Goal: Information Seeking & Learning: Learn about a topic

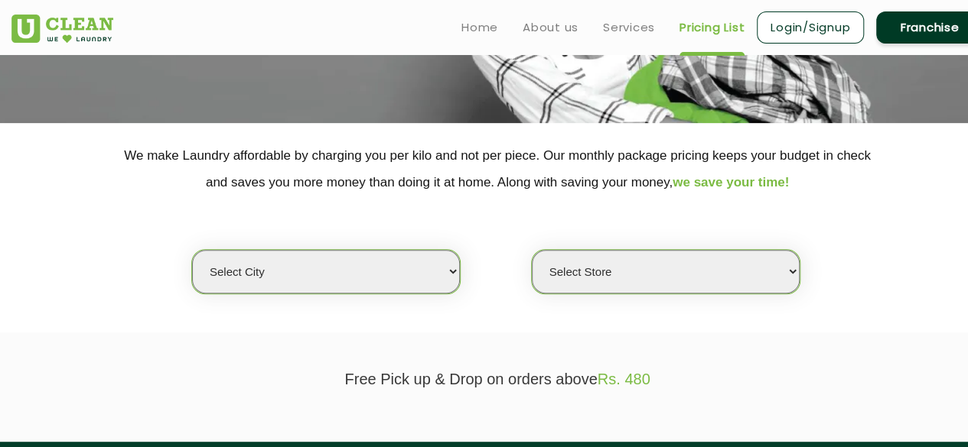
scroll to position [229, 0]
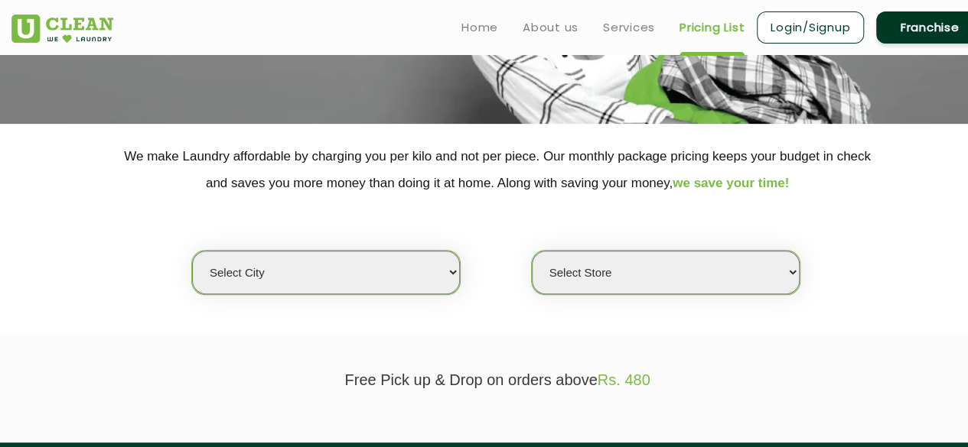
click at [407, 272] on select "Select city [GEOGRAPHIC_DATA] [GEOGRAPHIC_DATA] [GEOGRAPHIC_DATA] [GEOGRAPHIC_D…" at bounding box center [326, 273] width 268 height 44
click at [644, 273] on select "Select Store" at bounding box center [666, 273] width 268 height 44
click at [691, 27] on link "Pricing List" at bounding box center [711, 27] width 65 height 18
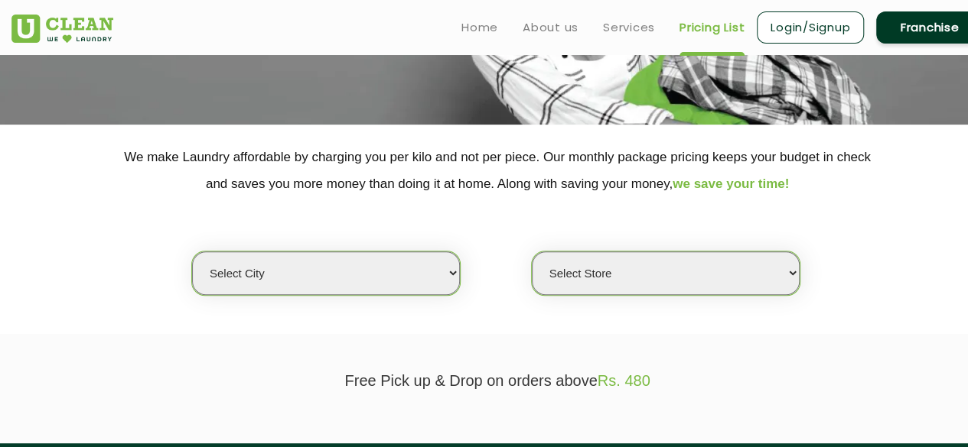
scroll to position [208, 0]
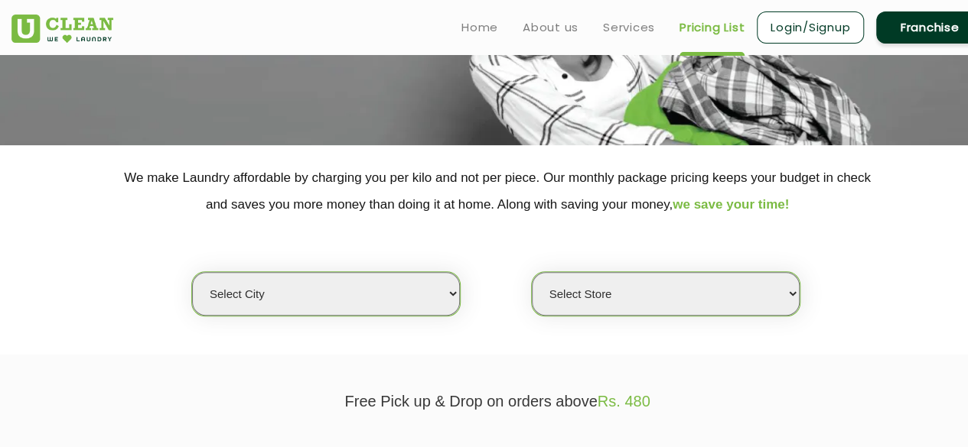
click at [324, 294] on select "Select city [GEOGRAPHIC_DATA] [GEOGRAPHIC_DATA] [GEOGRAPHIC_DATA] [GEOGRAPHIC_D…" at bounding box center [326, 294] width 268 height 44
select select "76"
click at [192, 272] on select "Select city [GEOGRAPHIC_DATA] [GEOGRAPHIC_DATA] [GEOGRAPHIC_DATA] [GEOGRAPHIC_D…" at bounding box center [326, 294] width 268 height 44
click at [599, 294] on select "Select Store UClean Patia [GEOGRAPHIC_DATA] UClean Z1 Apartment [GEOGRAPHIC_DAT…" at bounding box center [666, 294] width 268 height 44
select select "575"
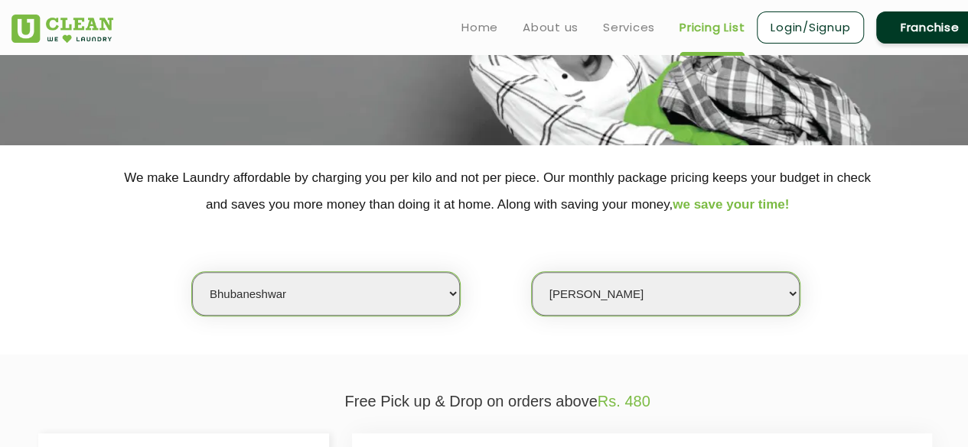
click at [532, 272] on select "Select Store UClean Patia [GEOGRAPHIC_DATA] UClean Z1 Apartment [GEOGRAPHIC_DAT…" at bounding box center [666, 294] width 268 height 44
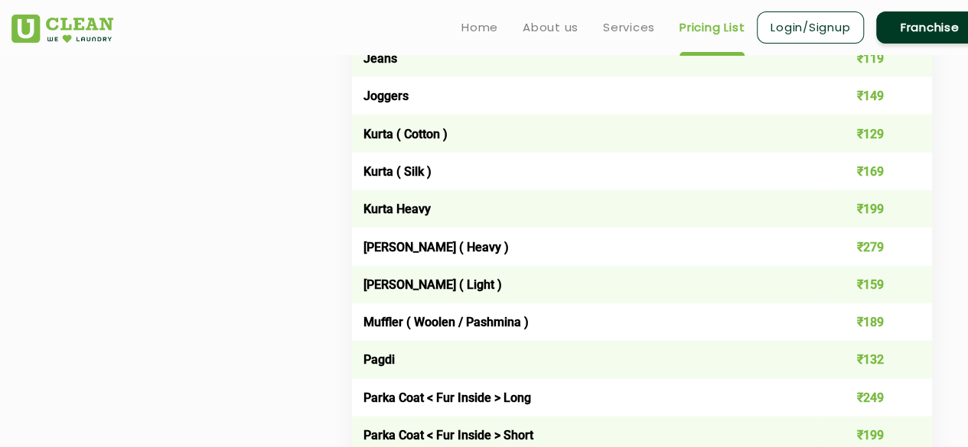
scroll to position [1432, 0]
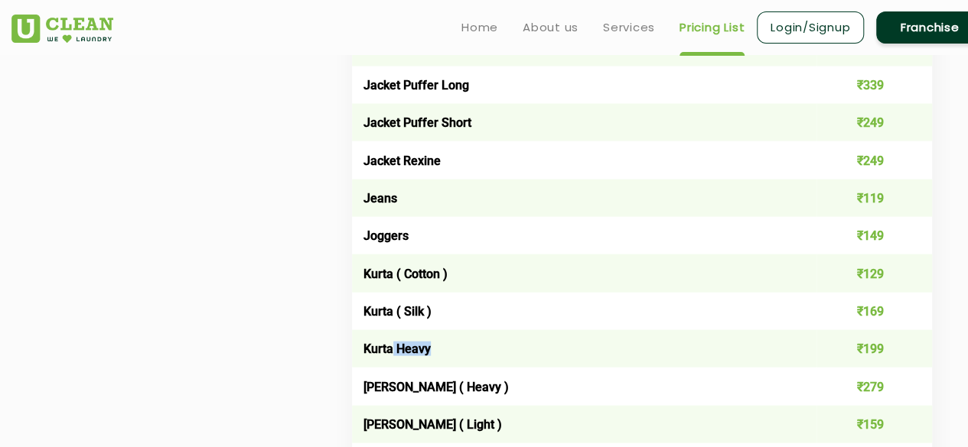
drag, startPoint x: 394, startPoint y: 353, endPoint x: 483, endPoint y: 353, distance: 89.5
click at [483, 353] on td "Kurta Heavy" at bounding box center [584, 348] width 464 height 37
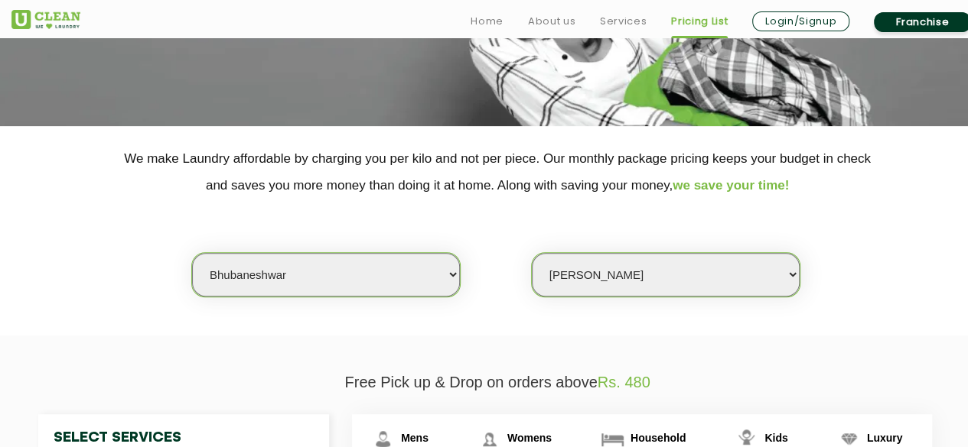
scroll to position [437, 0]
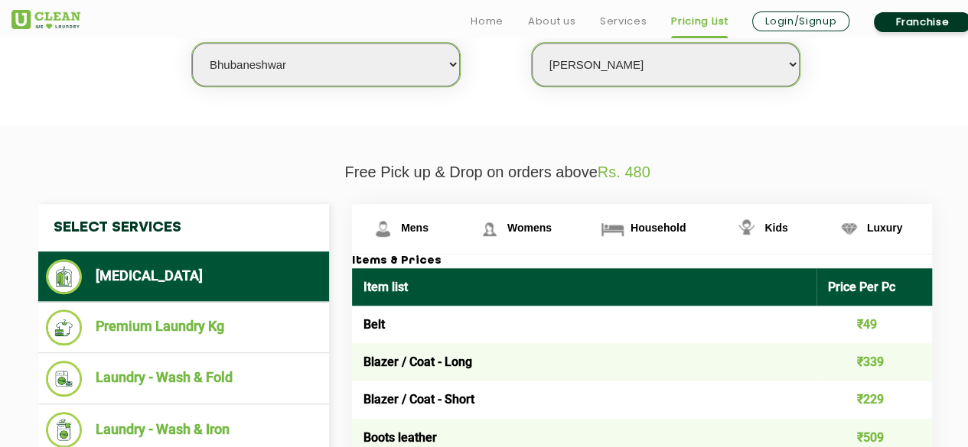
click at [428, 222] on span "Womens" at bounding box center [415, 228] width 28 height 12
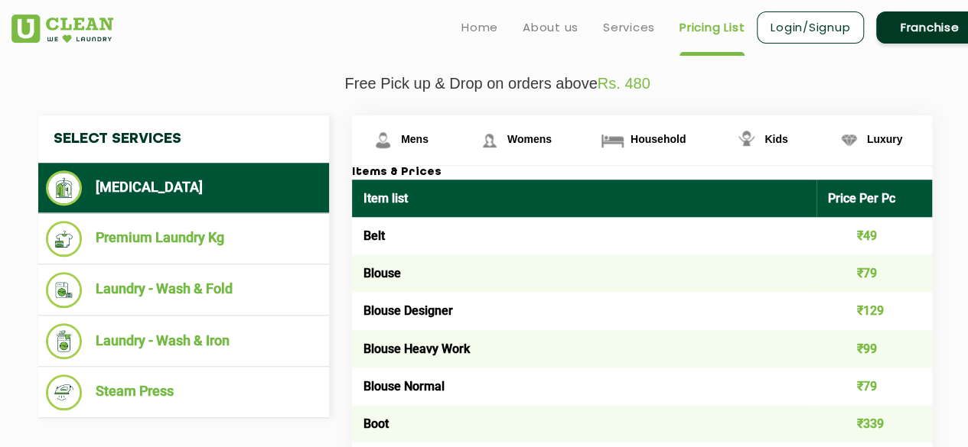
scroll to position [459, 0]
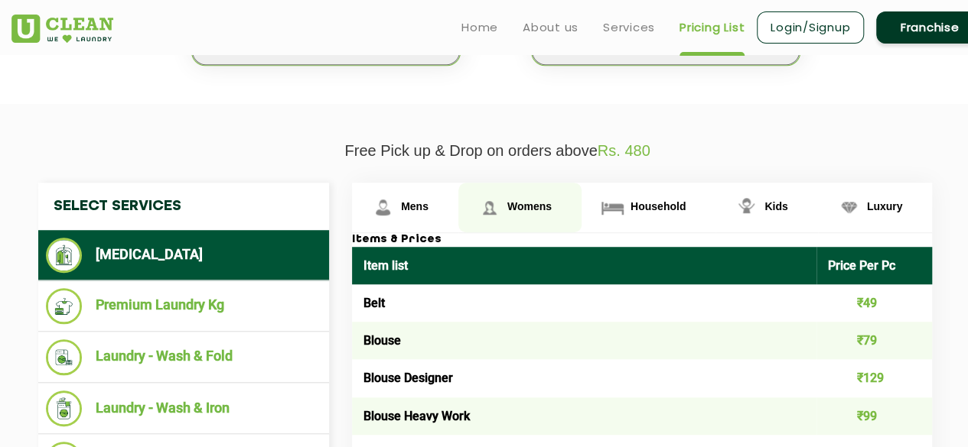
click at [525, 194] on link "Womens" at bounding box center [519, 208] width 123 height 50
click at [519, 217] on link "Womens" at bounding box center [519, 208] width 123 height 50
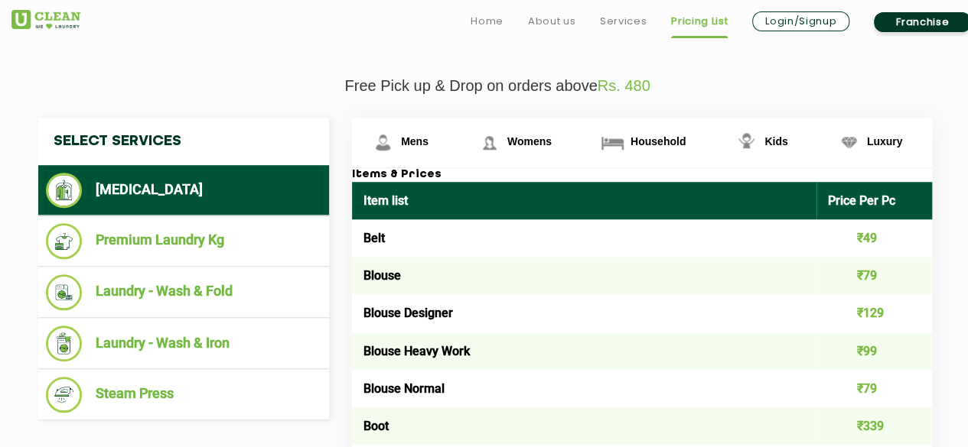
scroll to position [612, 0]
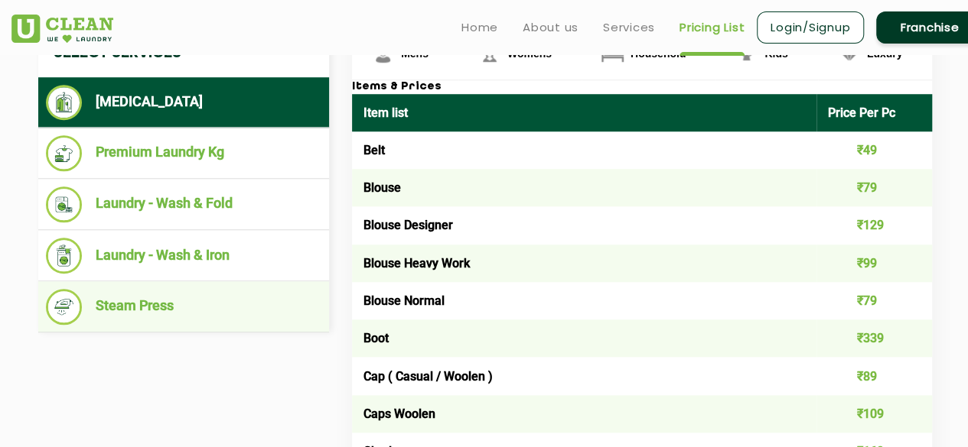
click at [154, 315] on li "Steam Press" at bounding box center [183, 307] width 275 height 36
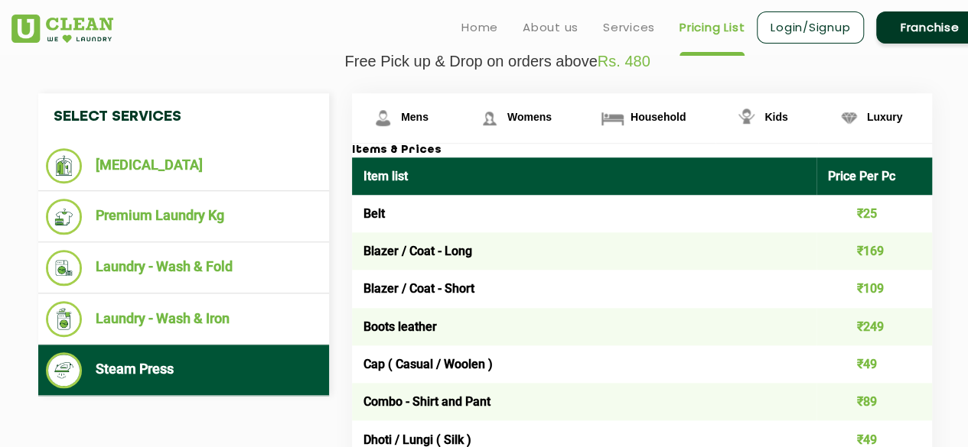
scroll to position [459, 0]
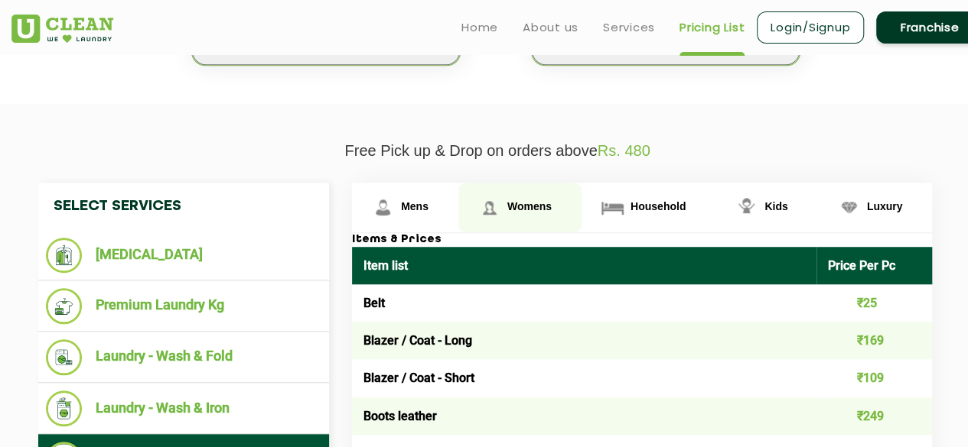
click at [458, 210] on link "Womens" at bounding box center [405, 208] width 106 height 50
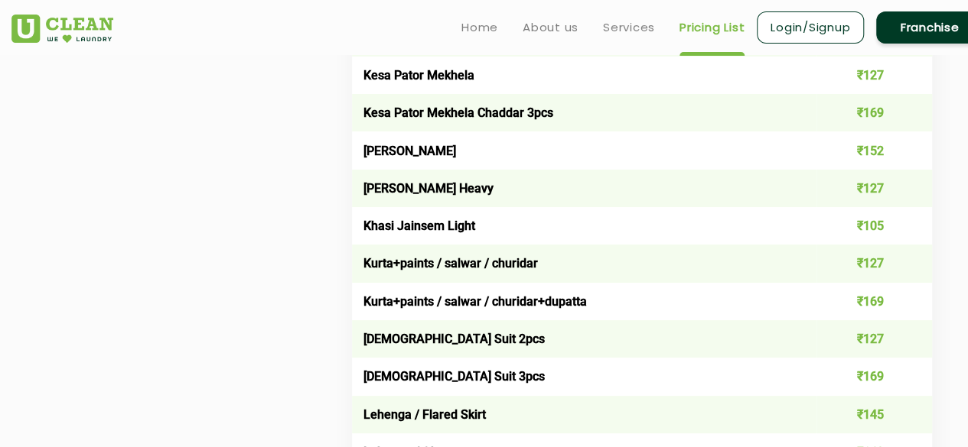
scroll to position [2906, 0]
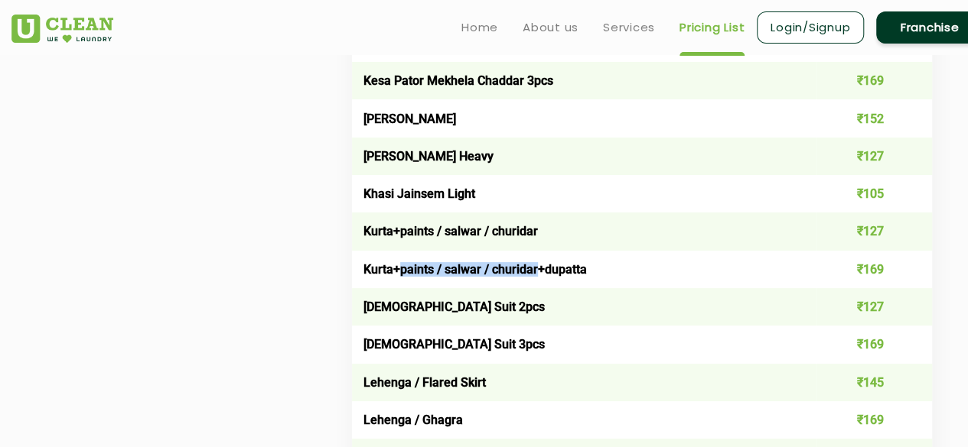
drag, startPoint x: 402, startPoint y: 288, endPoint x: 537, endPoint y: 285, distance: 135.4
click at [537, 285] on td "Kurta+paints / salwar / churidar+dupatta" at bounding box center [584, 269] width 464 height 37
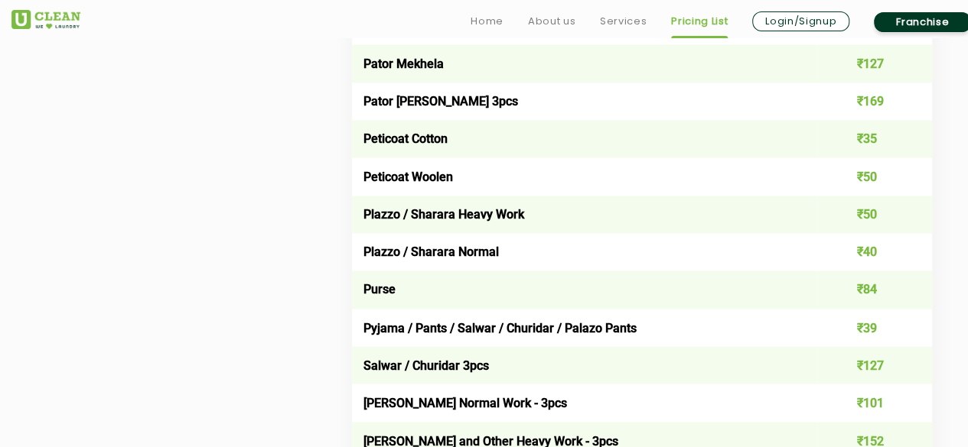
scroll to position [4130, 0]
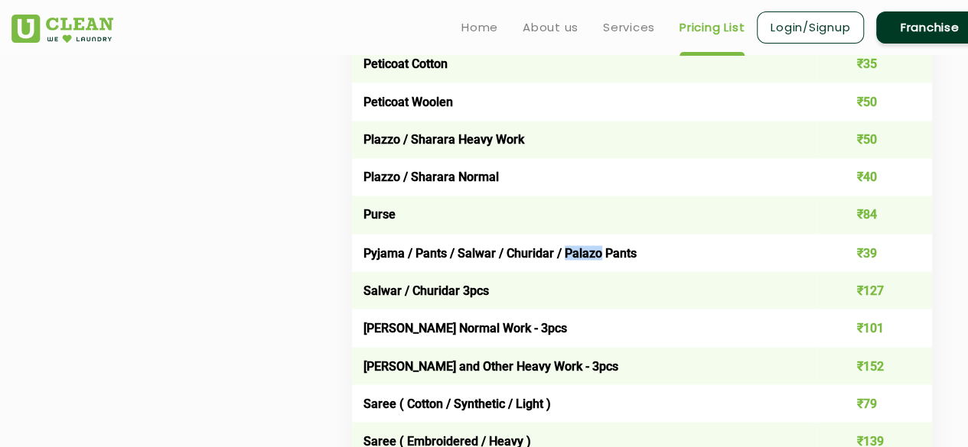
drag, startPoint x: 561, startPoint y: 280, endPoint x: 600, endPoint y: 279, distance: 39.0
click at [600, 272] on td "Pyjama / Pants / Salwar / Churidar / Palazo Pants" at bounding box center [584, 252] width 464 height 37
copy td "Palazo"
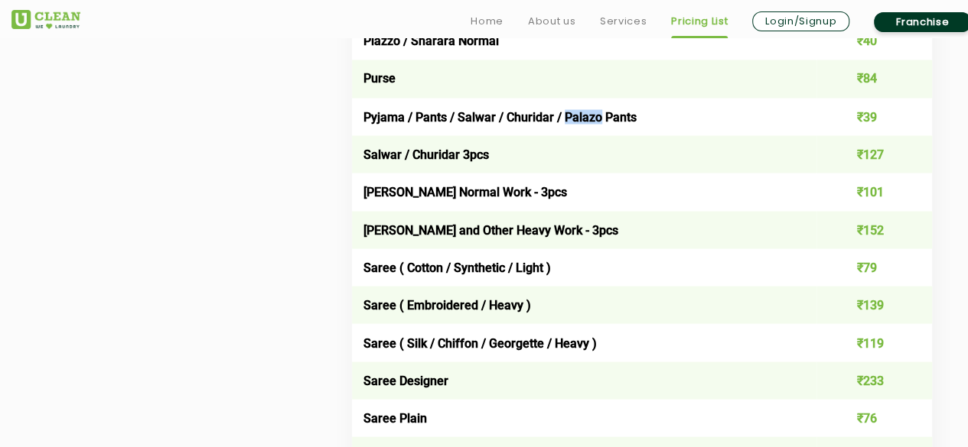
scroll to position [4360, 0]
